Goal: Transaction & Acquisition: Purchase product/service

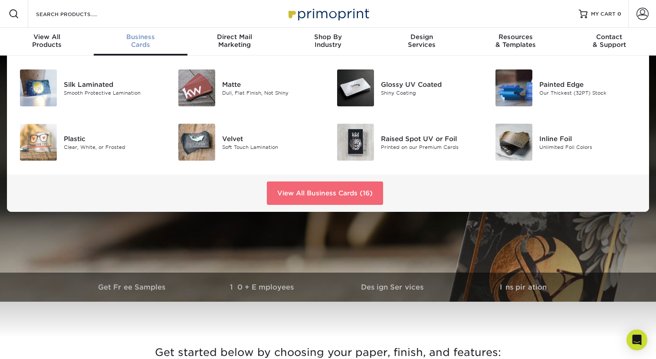
click at [311, 191] on link "View All Business Cards (16)" at bounding box center [325, 192] width 116 height 23
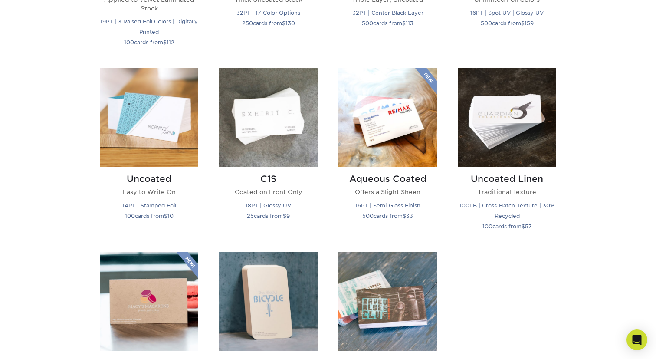
scroll to position [638, 0]
